Goal: Transaction & Acquisition: Subscribe to service/newsletter

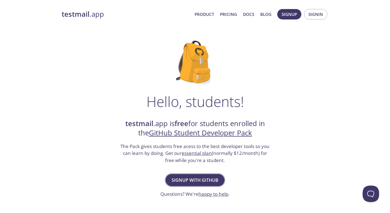
click at [204, 182] on span "Signup with GitHub" at bounding box center [195, 180] width 47 height 8
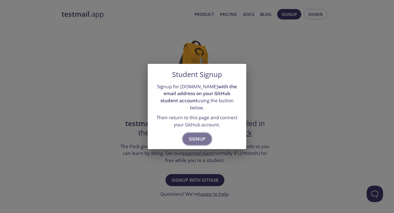
click at [200, 135] on span "Signup" at bounding box center [197, 139] width 17 height 8
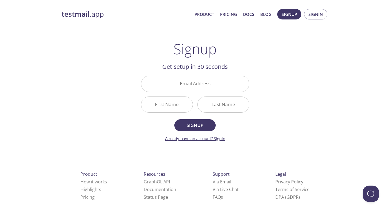
click at [220, 136] on link "Already have an account? Signin" at bounding box center [195, 137] width 60 height 5
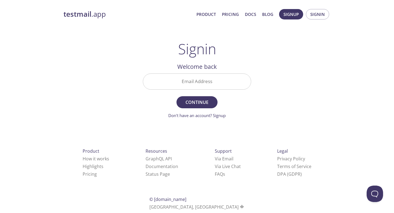
click at [214, 85] on input "Email Address" at bounding box center [197, 82] width 108 height 16
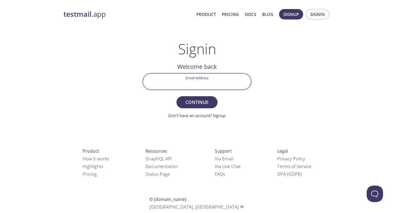
type input "[EMAIL_ADDRESS][DOMAIN_NAME]"
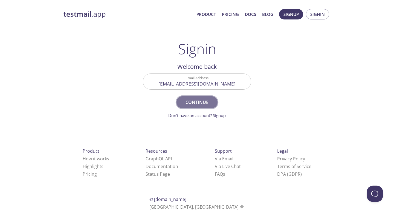
click at [195, 105] on span "Continue" at bounding box center [197, 102] width 29 height 8
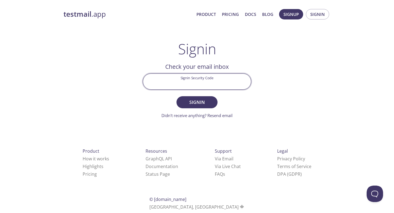
click at [206, 84] on input "Signin Security Code" at bounding box center [197, 82] width 108 height 16
paste input "NLYBG28"
type input "NLYBG28"
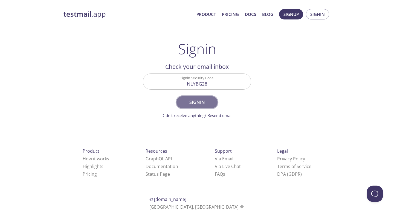
click at [209, 101] on span "Signin" at bounding box center [197, 102] width 29 height 8
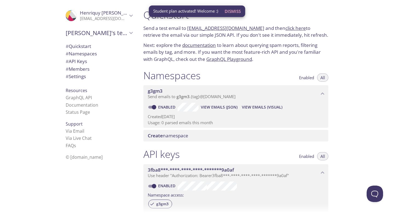
click at [264, 51] on p "Next: explore the documentation to learn about querying spam reports, filtering…" at bounding box center [235, 52] width 185 height 21
click at [237, 12] on span "Dismiss" at bounding box center [233, 11] width 16 height 7
